Goal: Task Accomplishment & Management: Complete application form

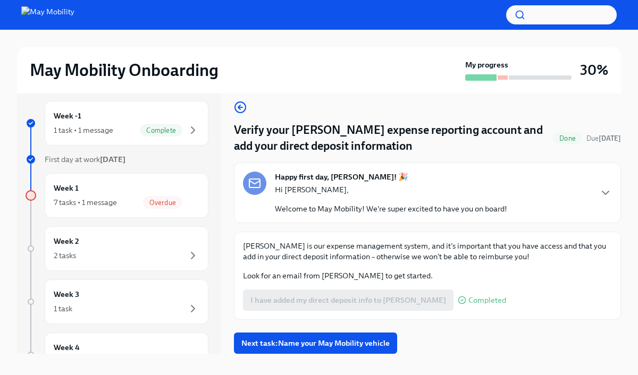
scroll to position [18, 0]
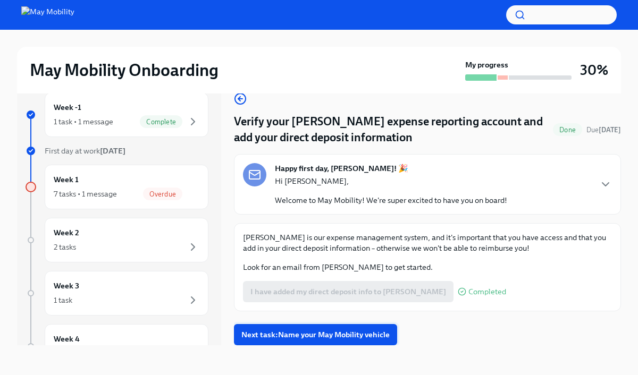
click at [339, 337] on span "Next task : Name your May Mobility vehicle" at bounding box center [315, 335] width 148 height 11
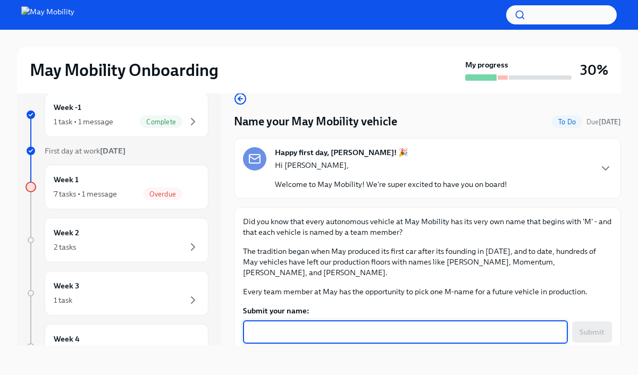
click at [341, 326] on textarea "Submit your name:" at bounding box center [405, 332] width 312 height 13
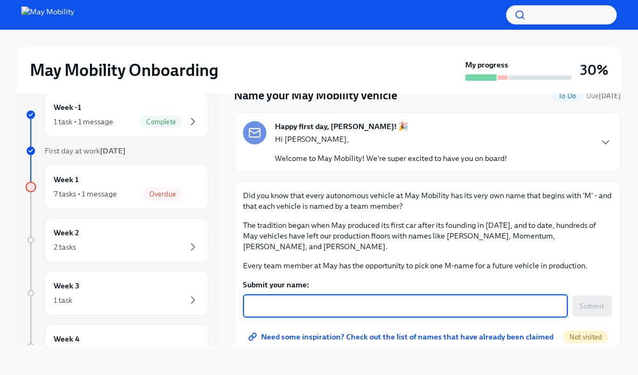
scroll to position [27, 0]
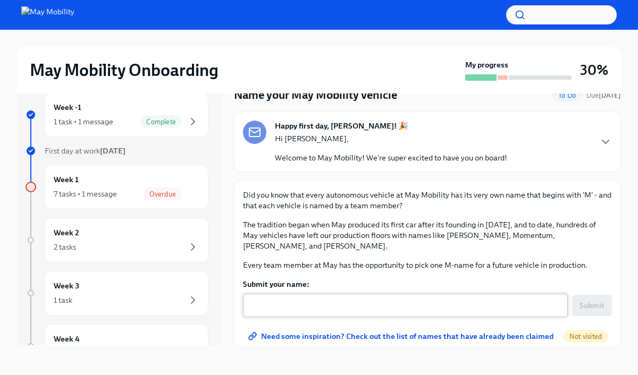
click at [336, 301] on div "x ​" at bounding box center [405, 305] width 325 height 23
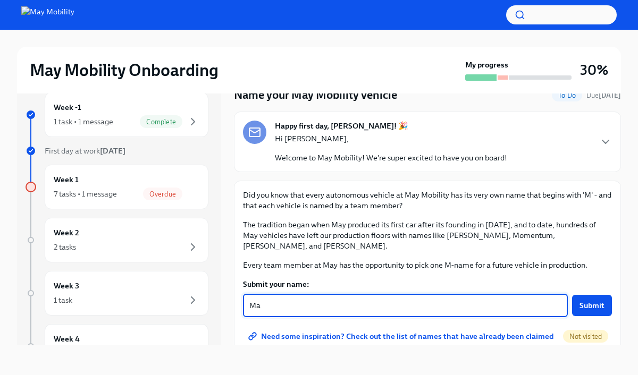
type textarea "M"
type textarea "m"
type textarea "M"
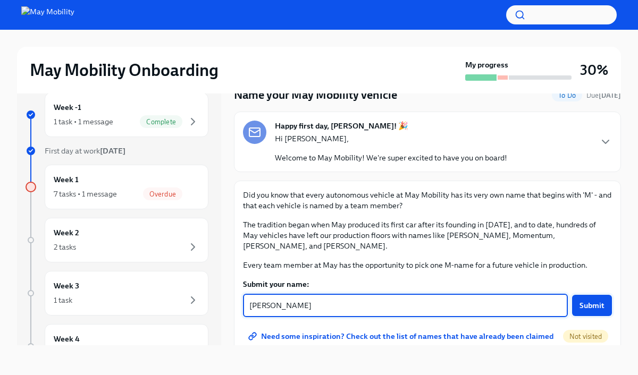
type textarea "[PERSON_NAME]"
click at [597, 300] on span "Submit" at bounding box center [591, 305] width 25 height 11
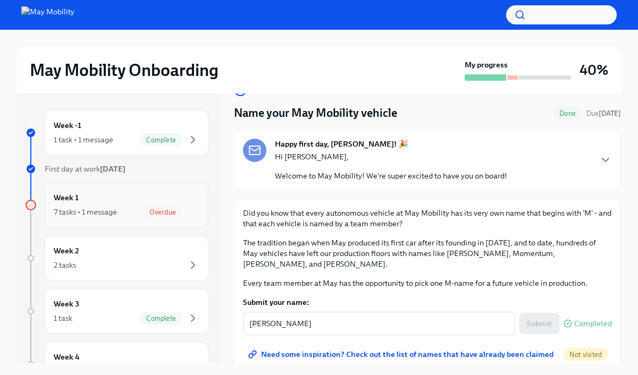
click at [175, 201] on div "Week 1 7 tasks • 1 message Overdue" at bounding box center [127, 205] width 146 height 27
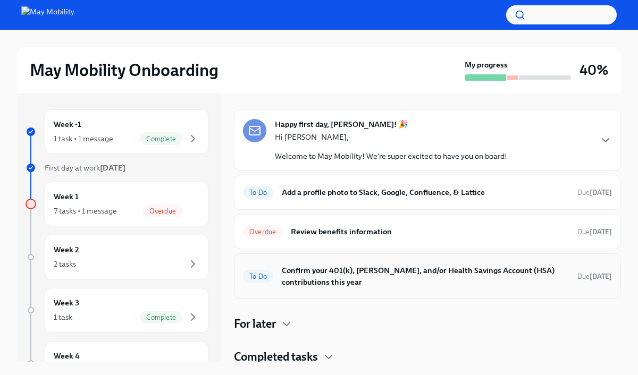
scroll to position [34, 0]
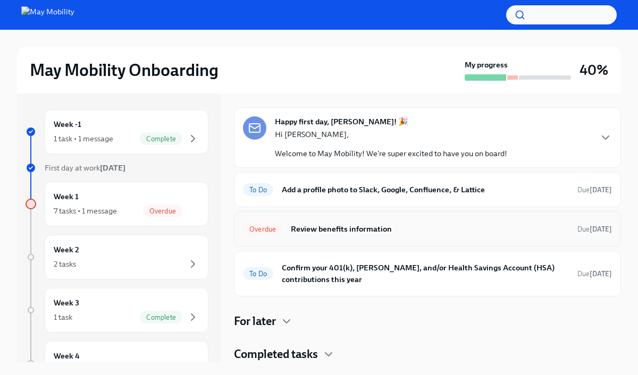
click at [315, 233] on h6 "Review benefits information" at bounding box center [430, 229] width 278 height 12
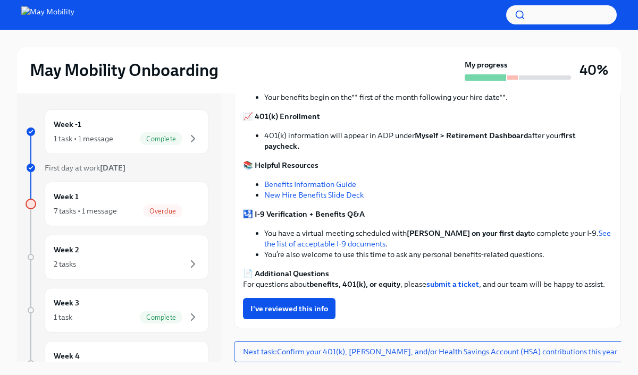
scroll to position [16, 0]
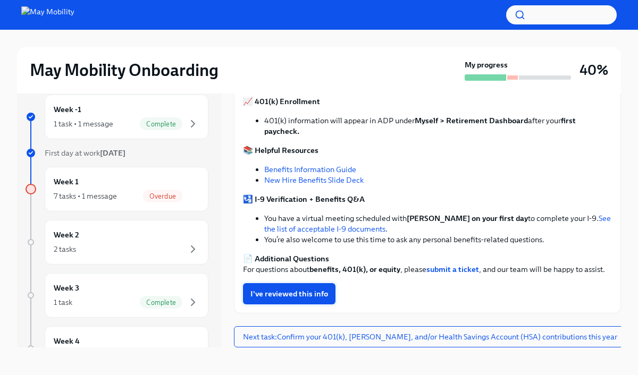
click at [296, 298] on span "I've reviewed this info" at bounding box center [289, 294] width 78 height 11
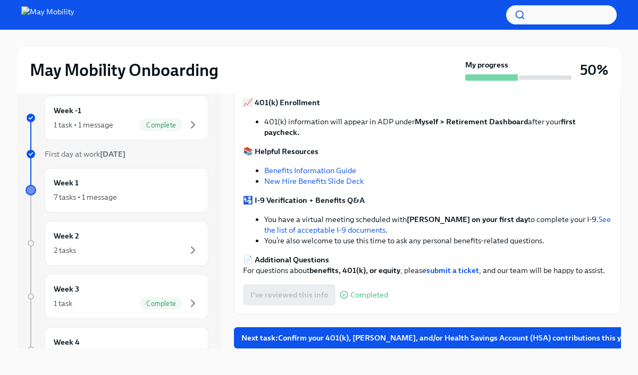
scroll to position [18, 0]
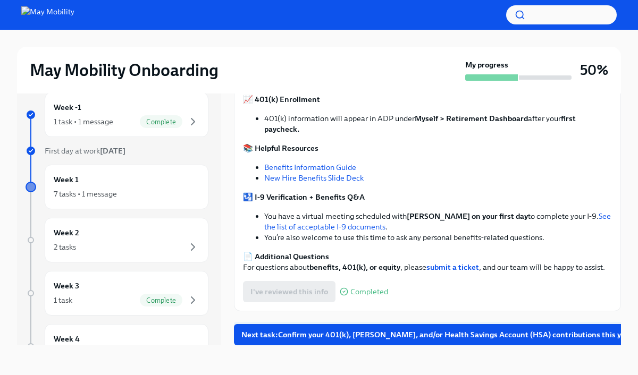
click at [295, 337] on span "Next task : Confirm your 401(k), [PERSON_NAME], and/or Health Savings Account (…" at bounding box center [436, 335] width 391 height 11
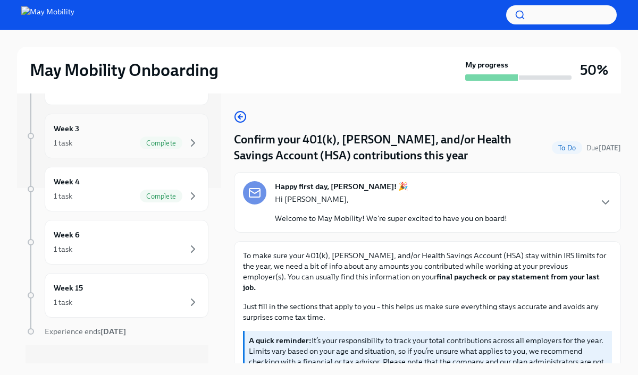
click at [127, 121] on div "Week 3 1 task Complete" at bounding box center [127, 136] width 164 height 45
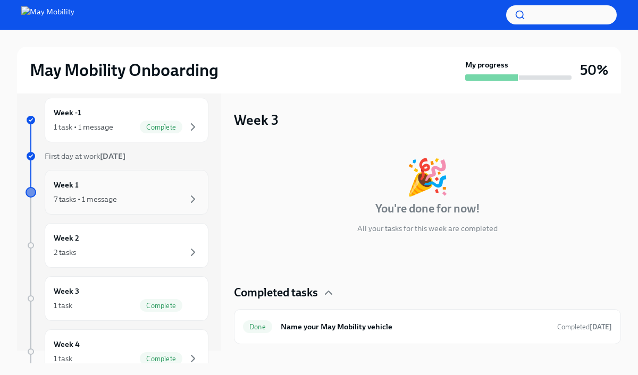
scroll to position [12, 0]
click at [134, 204] on div "7 tasks • 1 message" at bounding box center [127, 200] width 146 height 13
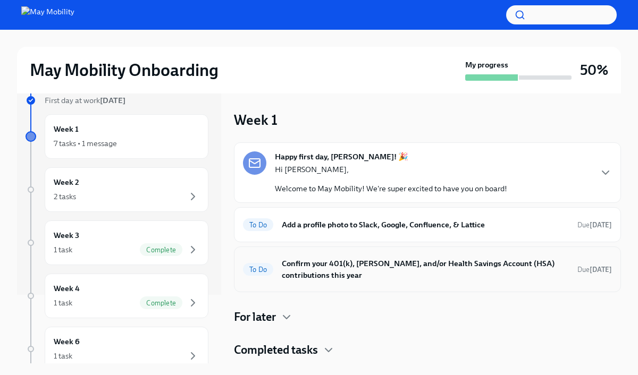
scroll to position [1, 0]
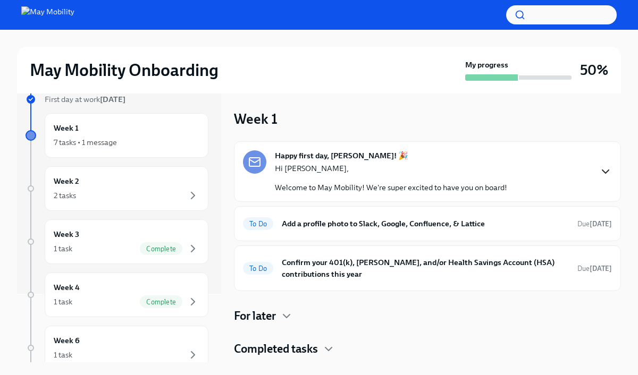
click at [601, 169] on icon "button" at bounding box center [605, 171] width 13 height 13
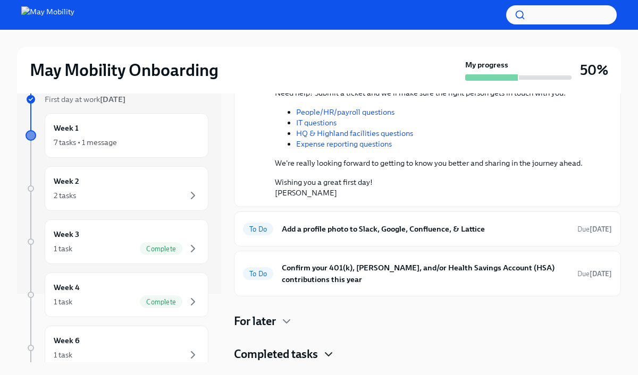
click at [333, 353] on icon "button" at bounding box center [328, 354] width 13 height 13
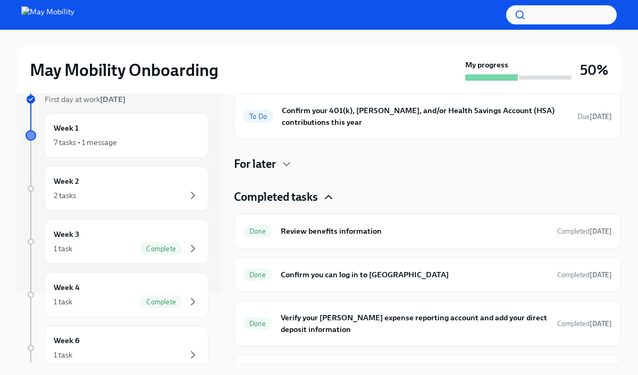
scroll to position [421, 0]
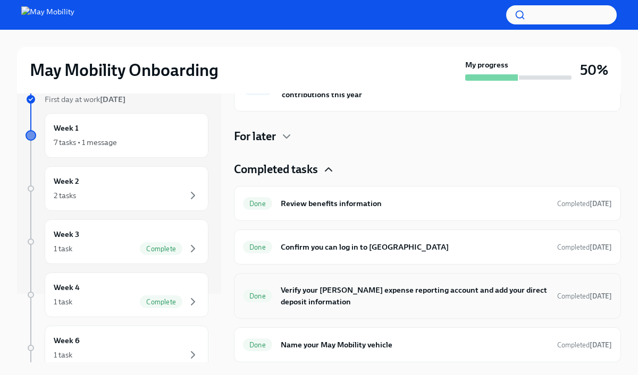
click at [484, 299] on h6 "Verify your [PERSON_NAME] expense reporting account and add your direct deposit…" at bounding box center [415, 295] width 268 height 23
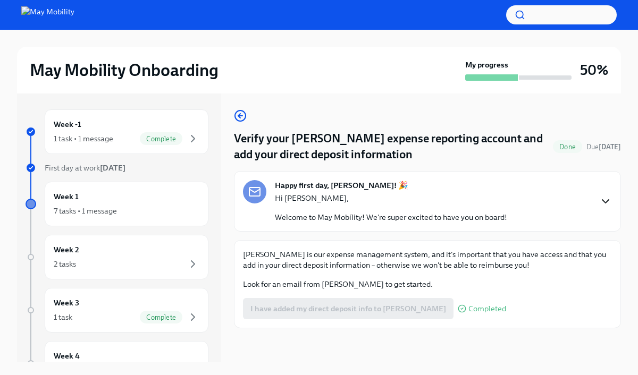
click at [606, 203] on icon "button" at bounding box center [605, 201] width 13 height 13
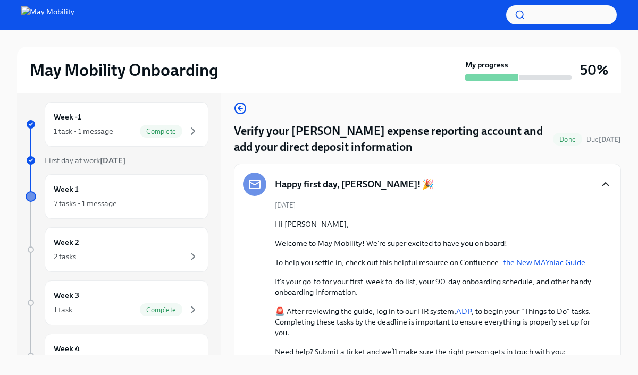
scroll to position [18, 0]
